Goal: Task Accomplishment & Management: Manage account settings

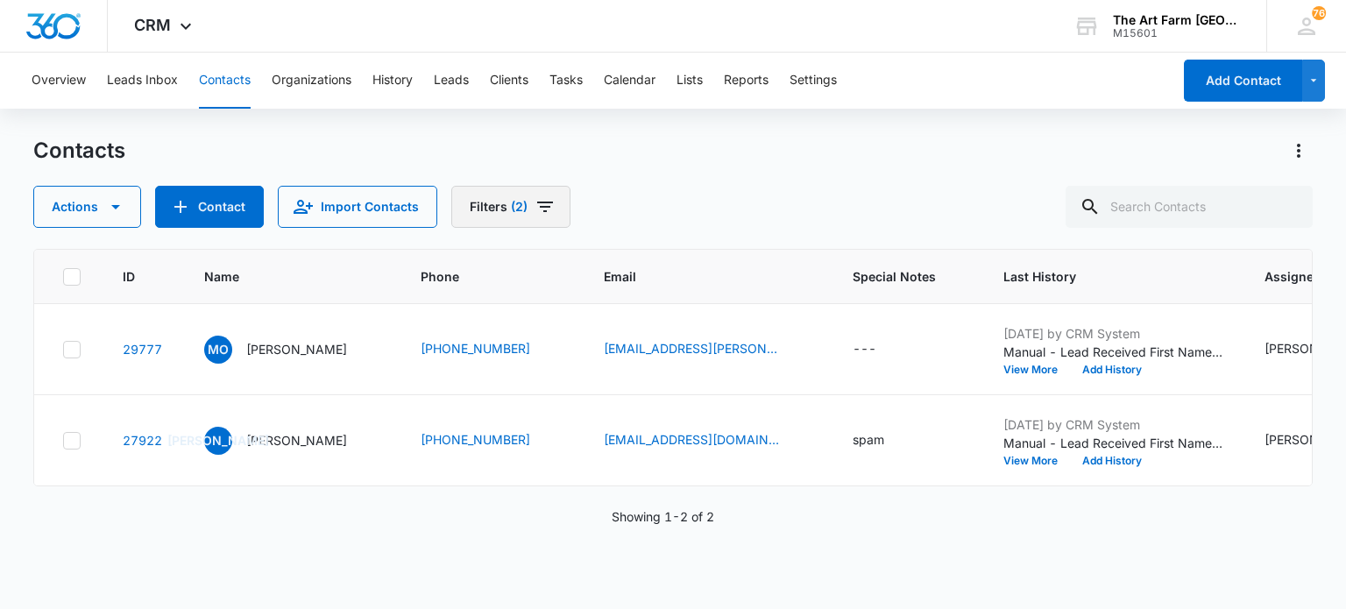
click at [542, 209] on icon "Filters" at bounding box center [545, 206] width 21 height 21
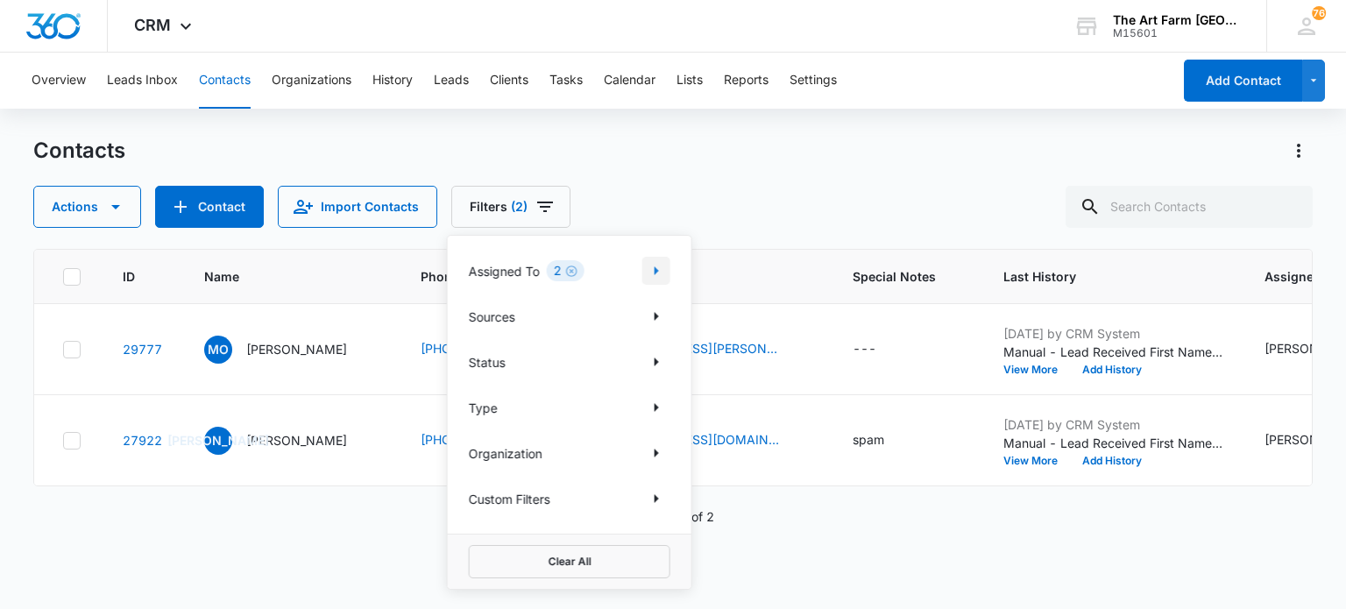
click at [657, 263] on icon "Show Assigned To filters" at bounding box center [656, 270] width 21 height 21
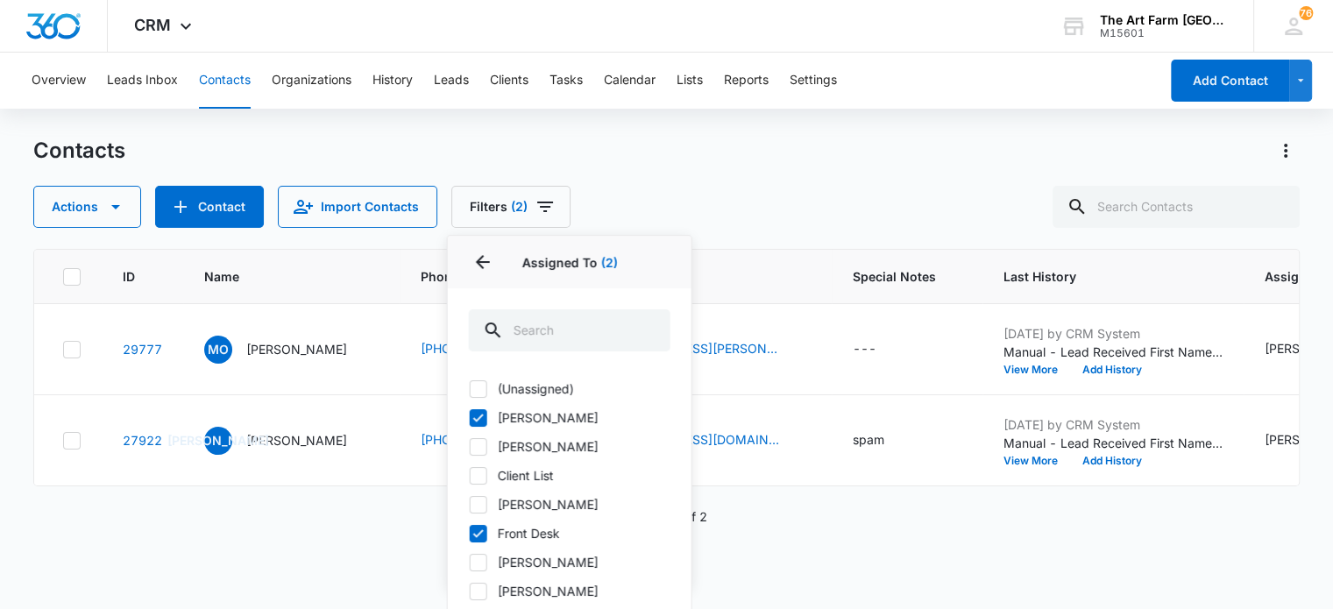
click at [480, 420] on icon at bounding box center [479, 418] width 16 height 16
click at [470, 418] on input "Anna Maria Hickey" at bounding box center [469, 417] width 1 height 1
checkbox input "false"
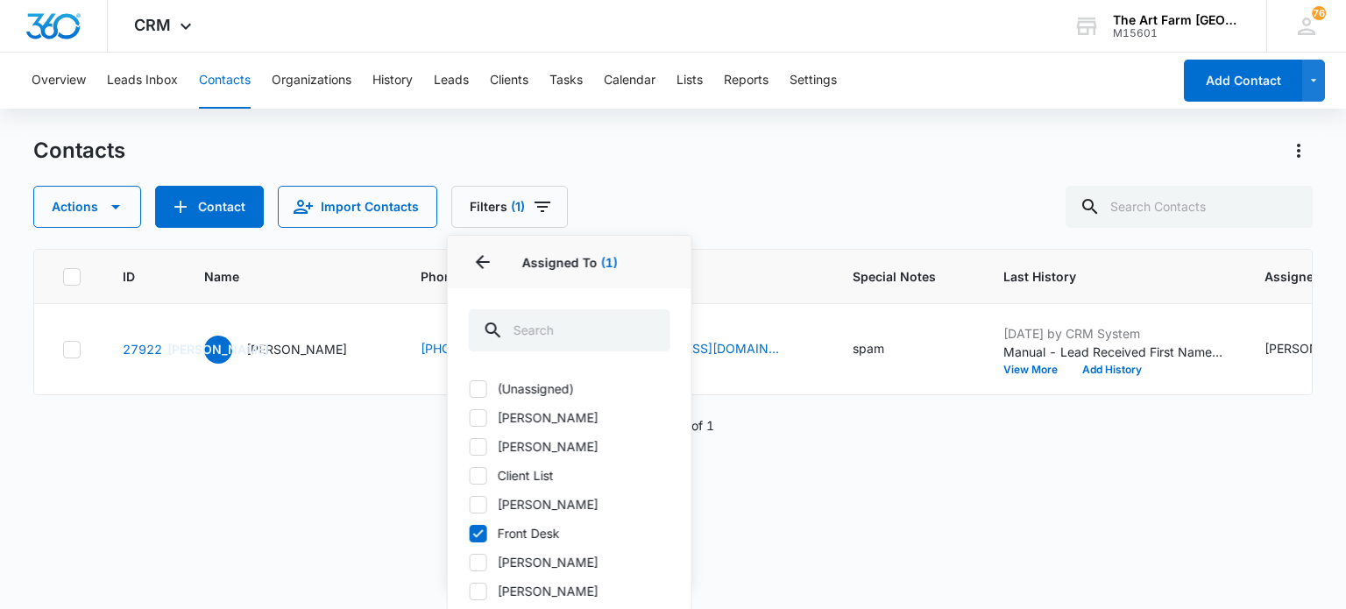
click at [662, 157] on div "Contacts" at bounding box center [672, 151] width 1278 height 28
